Goal: Complete application form: Complete application form

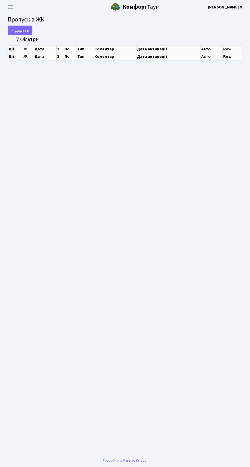
select select "25"
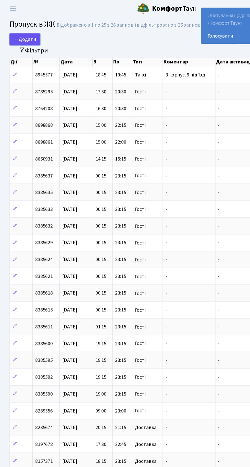
click at [26, 30] on span "Додати" at bounding box center [20, 32] width 18 height 6
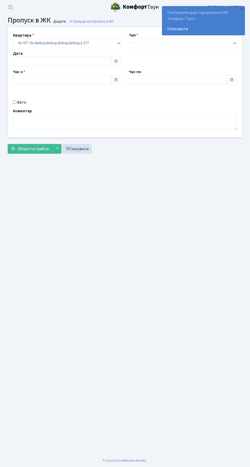
type input "[DATE]"
type input "16:15"
click at [226, 80] on input "17:15" at bounding box center [178, 80] width 98 height 10
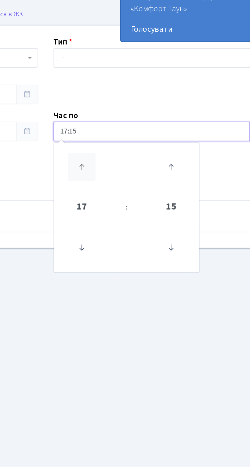
click at [145, 97] on icon at bounding box center [143, 97] width 14 height 14
click at [146, 100] on icon at bounding box center [143, 97] width 14 height 14
click at [146, 97] on icon at bounding box center [143, 97] width 14 height 14
type input "20:15"
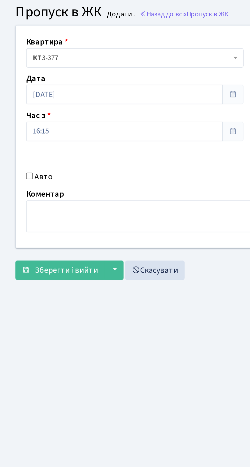
click at [16, 101] on input "Авто" at bounding box center [14, 101] width 3 height 3
checkbox input "true"
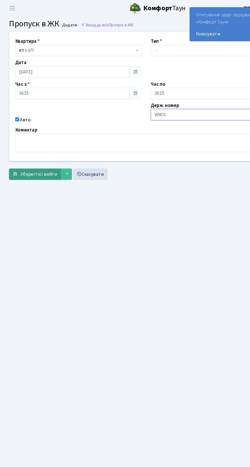
type input "УЛІСС"
click at [31, 149] on span "Зберегти і вийти" at bounding box center [32, 149] width 31 height 6
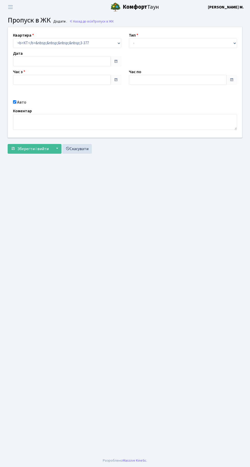
type input "[DATE]"
type input "16:15"
type input "20:15"
checkbox input "true"
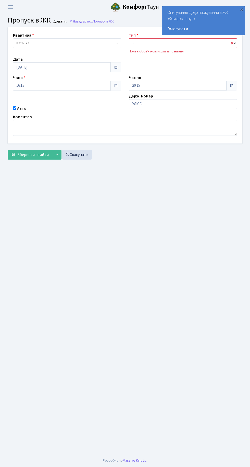
click at [150, 44] on select "- Доставка Таксі Гості Сервіс" at bounding box center [183, 43] width 108 height 10
select select "3"
click at [129, 38] on select "- Доставка Таксі Гості Сервіс" at bounding box center [183, 43] width 108 height 10
click at [38, 155] on span "Зберегти і вийти" at bounding box center [32, 155] width 31 height 6
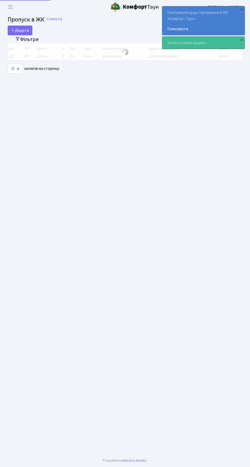
select select "25"
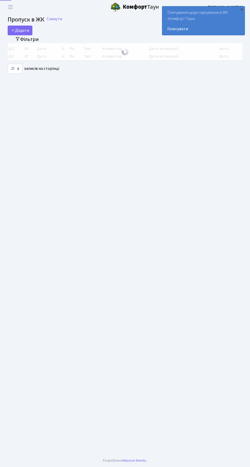
select select "25"
